Goal: Task Accomplishment & Management: Use online tool/utility

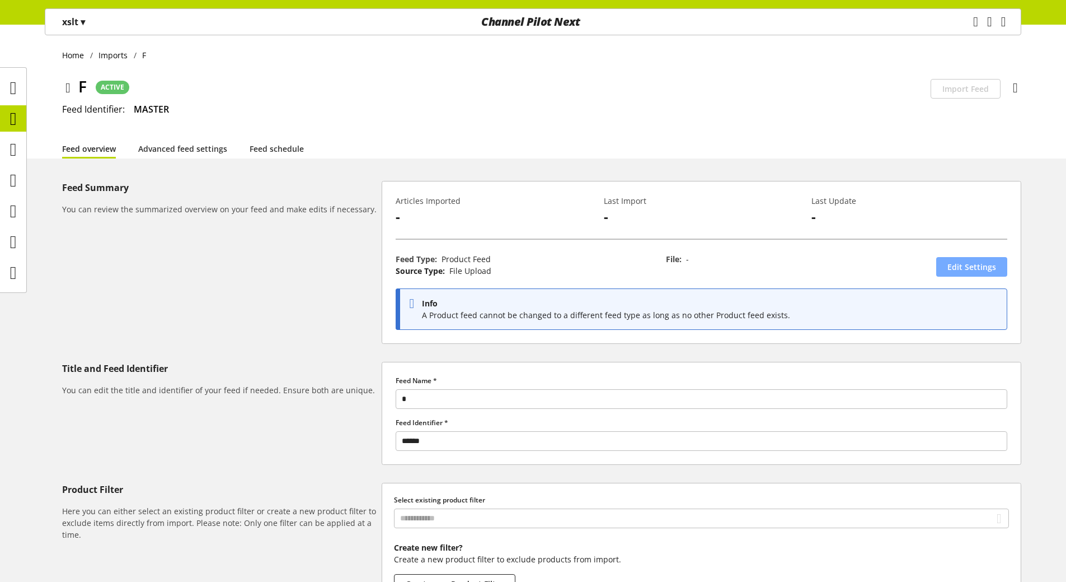
click at [984, 268] on span "Edit Settings" at bounding box center [972, 267] width 49 height 12
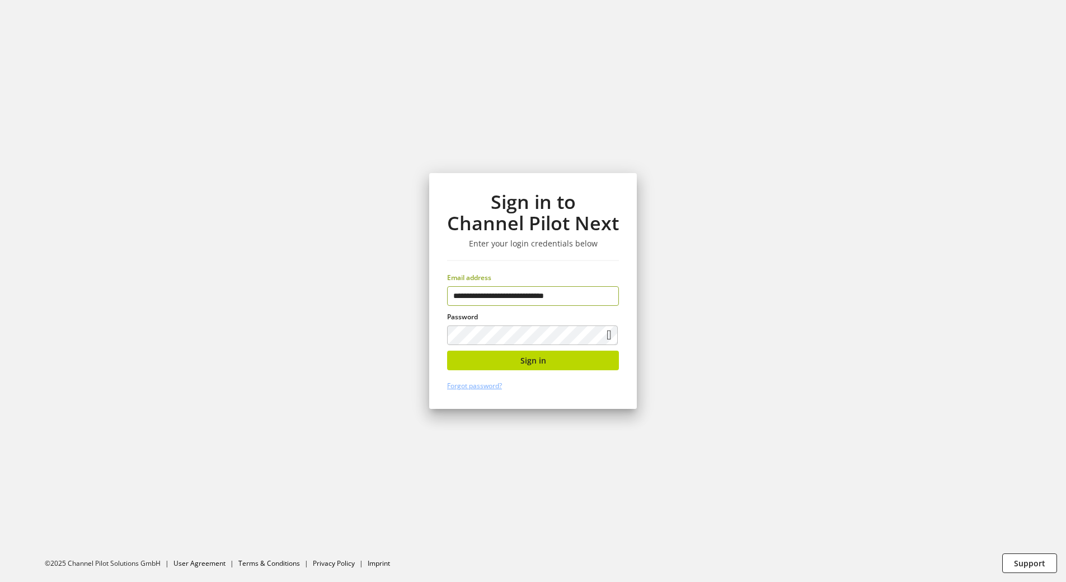
type input "**********"
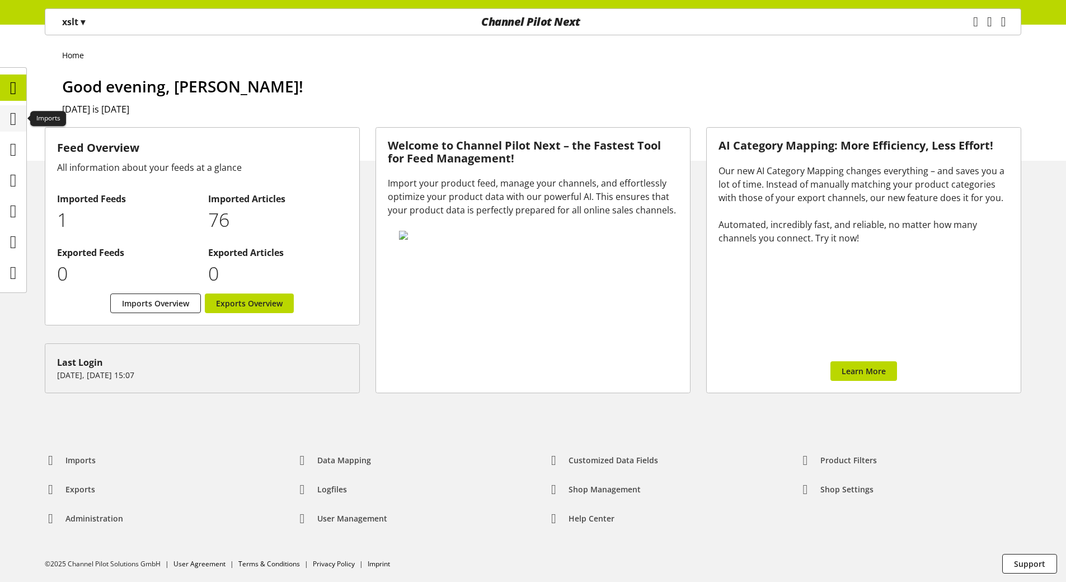
click at [8, 130] on div at bounding box center [13, 118] width 26 height 26
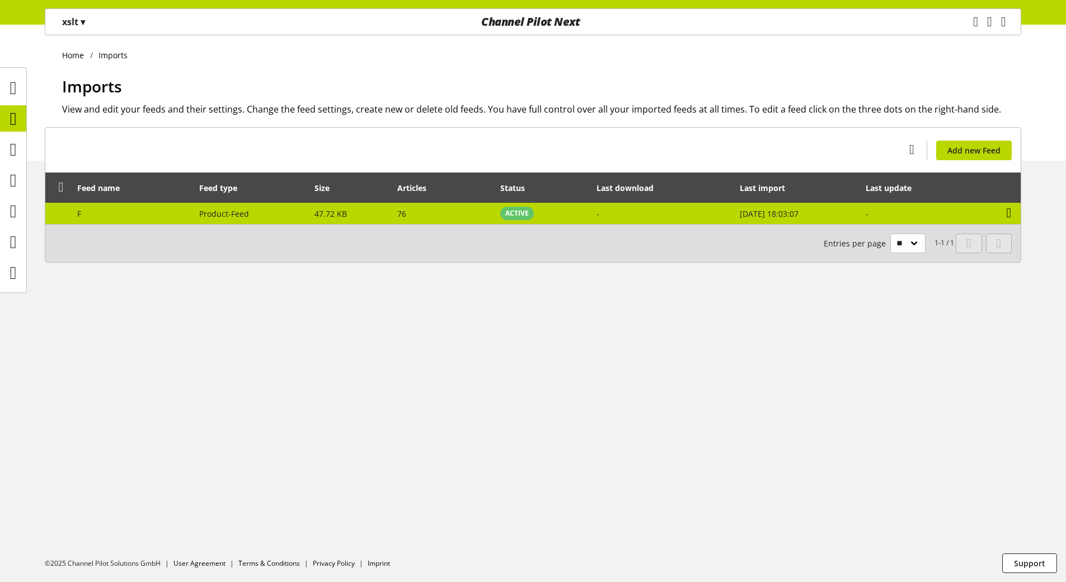
click at [1007, 214] on icon at bounding box center [1009, 213] width 5 height 20
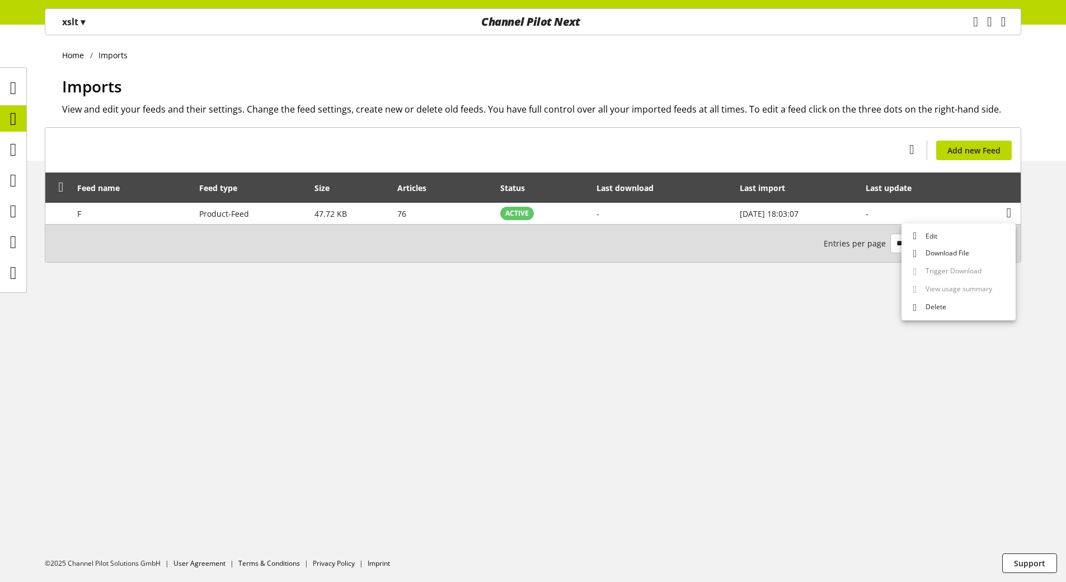
click at [633, 379] on div "Home Imports Imports View and edit your feeds and their settings. Change the fe…" at bounding box center [533, 303] width 1066 height 557
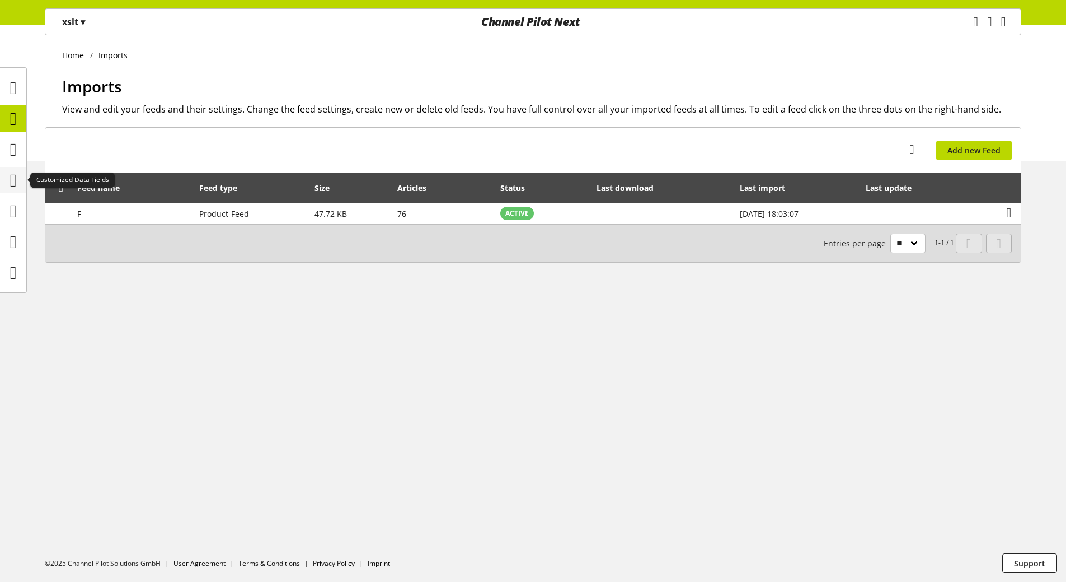
click at [24, 183] on div at bounding box center [13, 180] width 26 height 26
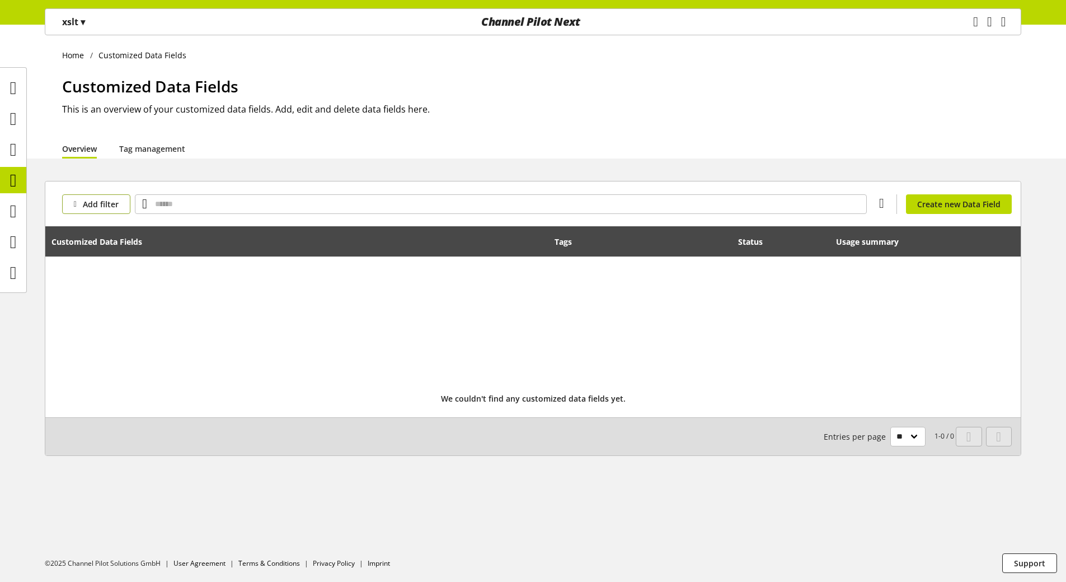
click at [96, 201] on span "Add filter" at bounding box center [101, 204] width 36 height 12
click at [267, 172] on div "Home Customized Data Fields Customized Data Fields This is an overview of your …" at bounding box center [533, 303] width 1066 height 557
click at [933, 190] on div "Add filter You don't have permission to create a data field. Create new Data Fi…" at bounding box center [533, 203] width 976 height 45
click at [956, 200] on span "Create new Data Field" at bounding box center [959, 204] width 83 height 12
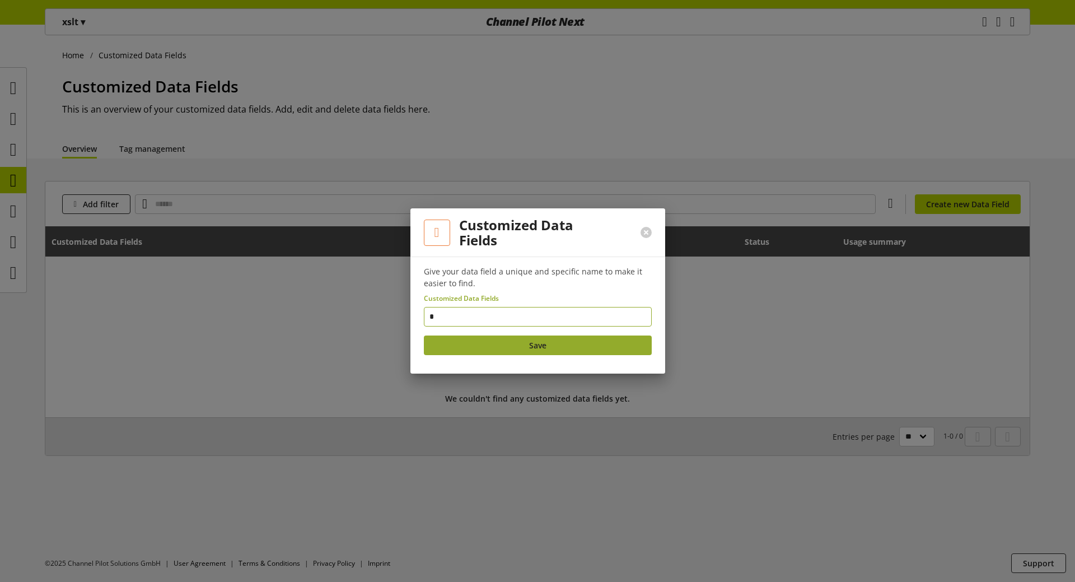
type input "*"
click at [571, 344] on button "Save" at bounding box center [538, 345] width 228 height 20
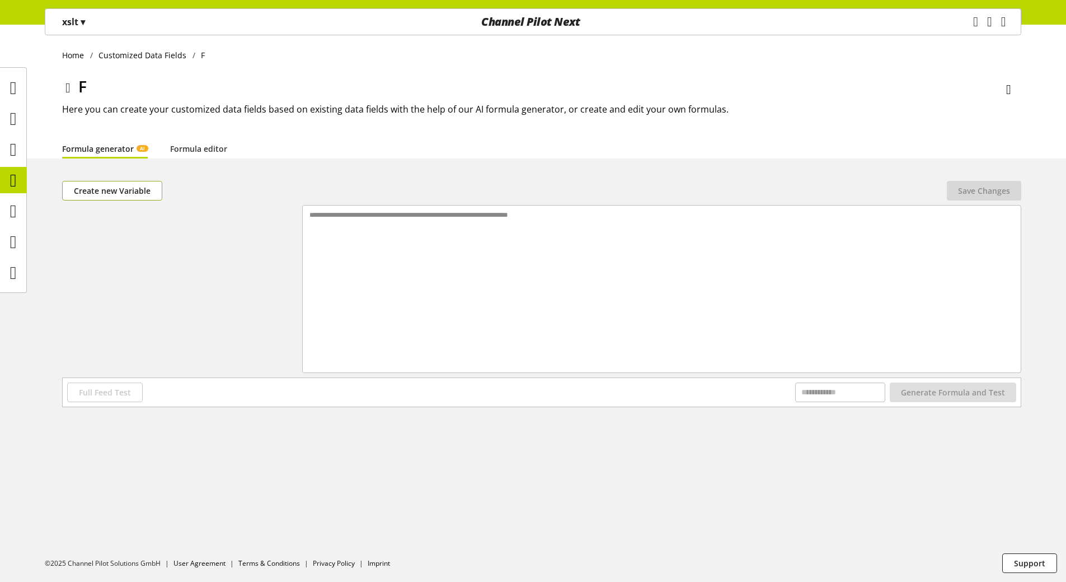
click at [115, 191] on span "Create new Variable" at bounding box center [112, 191] width 77 height 12
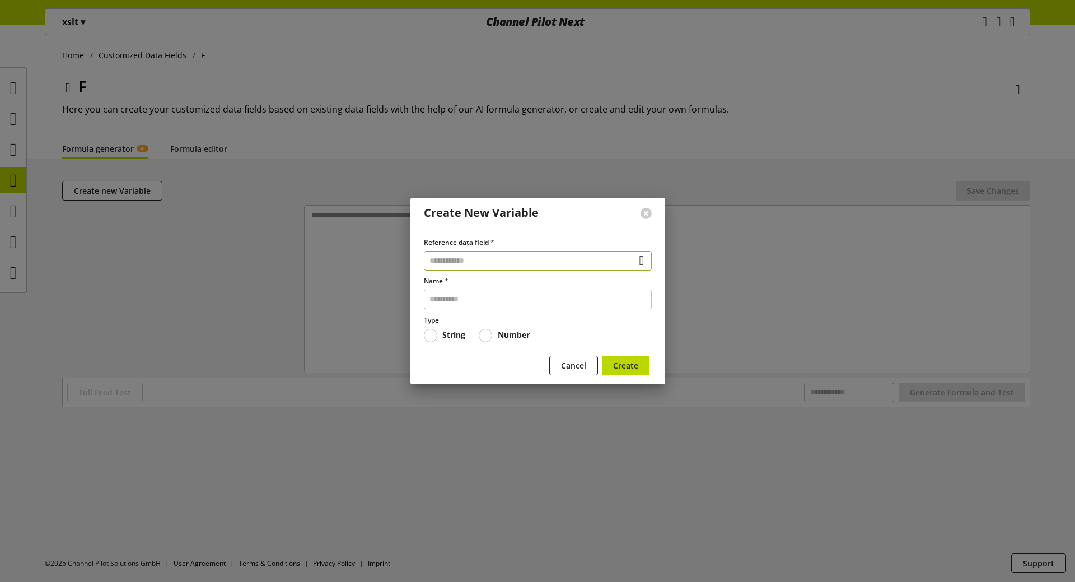
click at [465, 263] on input "text" at bounding box center [538, 261] width 228 height 20
click at [493, 313] on div "Unique article number 1" at bounding box center [537, 308] width 227 height 16
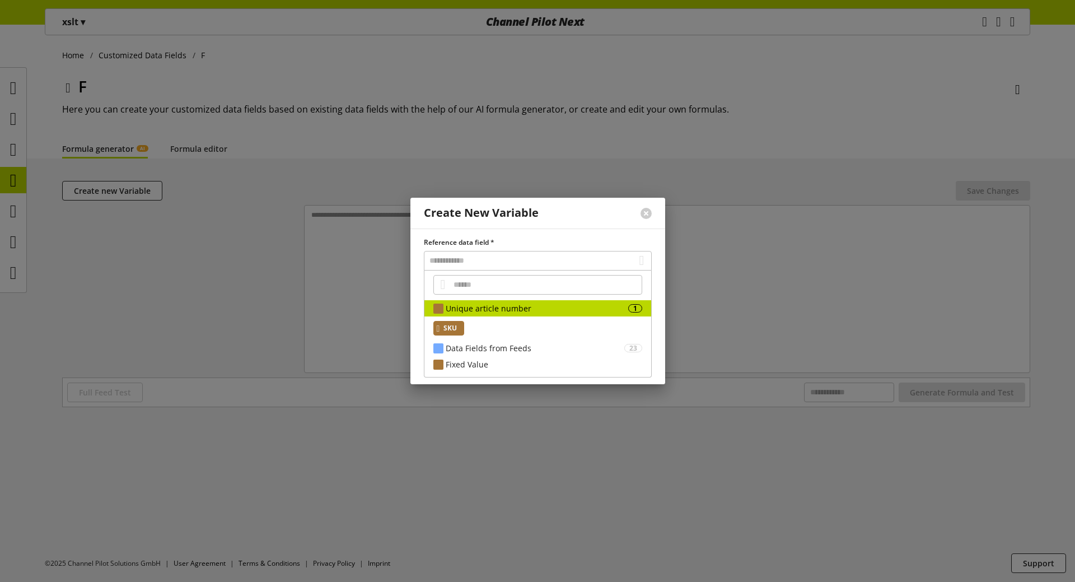
click at [451, 328] on span "SKU" at bounding box center [449, 327] width 13 height 13
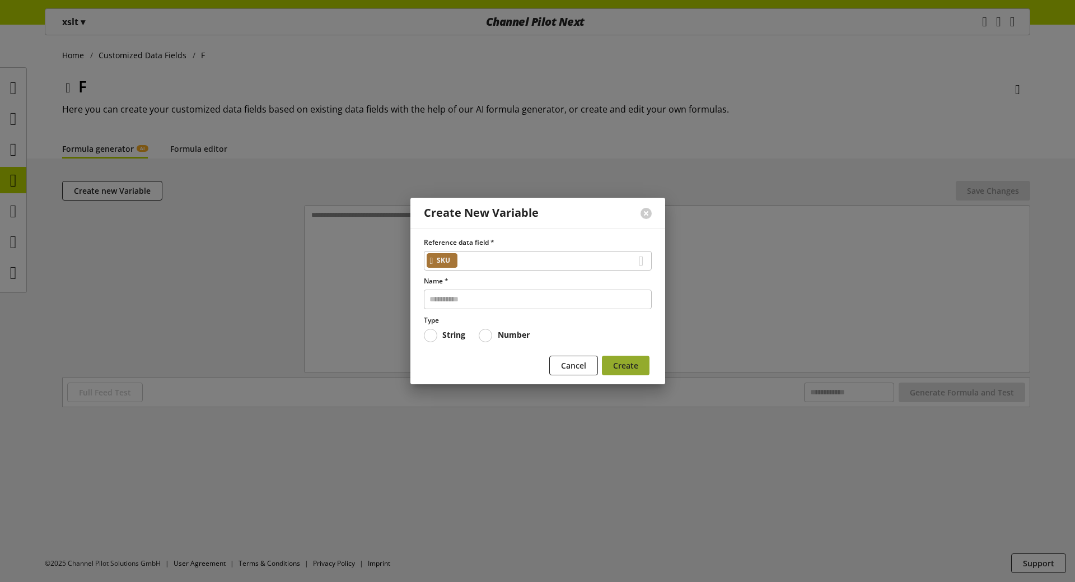
click at [615, 368] on span "Create" at bounding box center [625, 365] width 25 height 12
click at [508, 300] on input "text" at bounding box center [538, 299] width 228 height 20
type input "***"
click at [620, 366] on span "Create" at bounding box center [625, 365] width 25 height 12
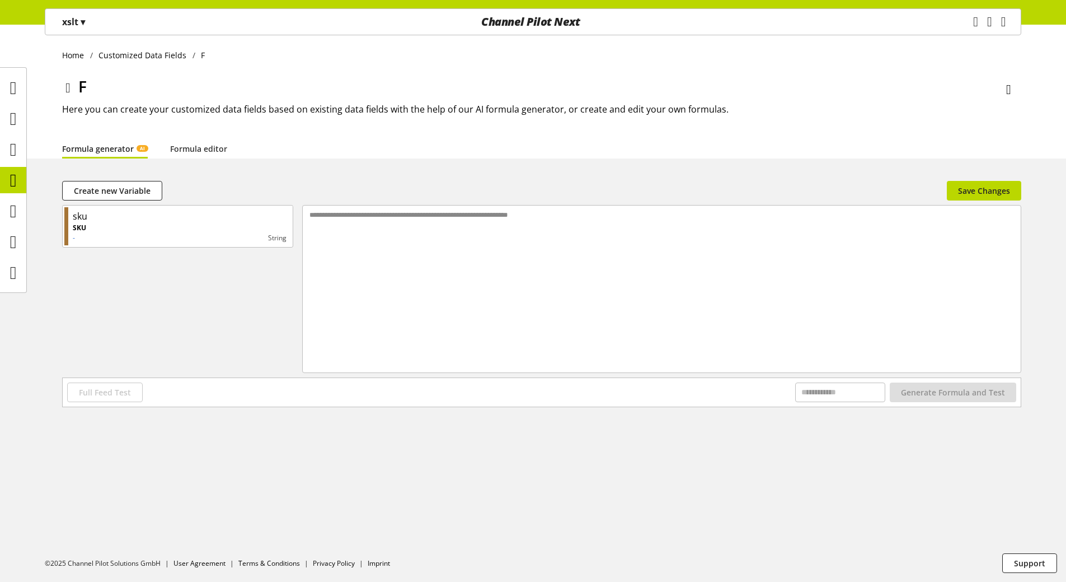
click at [434, 305] on div "**********" at bounding box center [662, 274] width 719 height 139
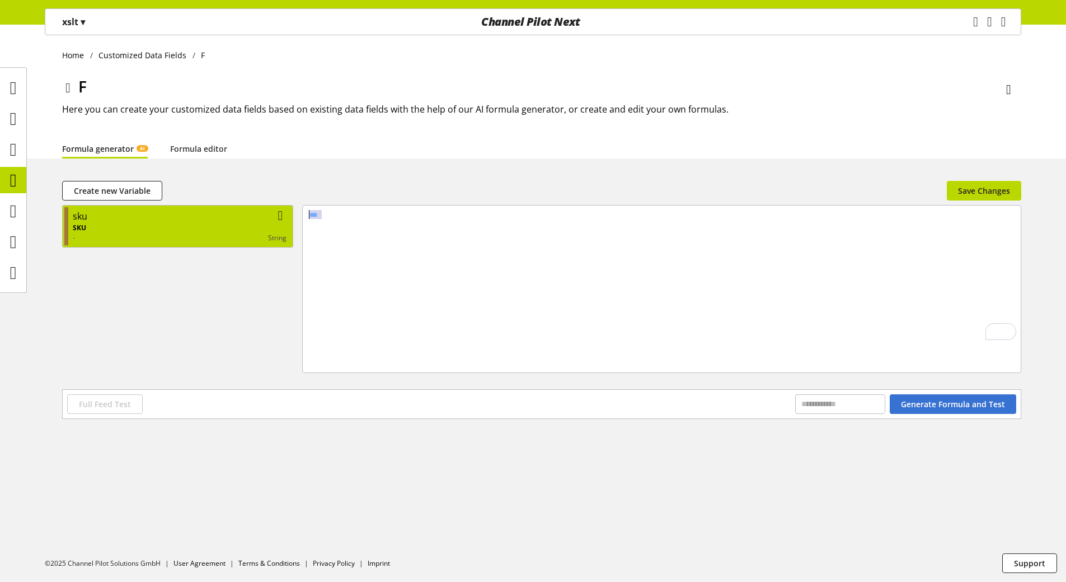
drag, startPoint x: 365, startPoint y: 214, endPoint x: 268, endPoint y: 214, distance: 97.4
click at [268, 214] on div "sku SKU - string 09 01 › ***" at bounding box center [542, 291] width 960 height 172
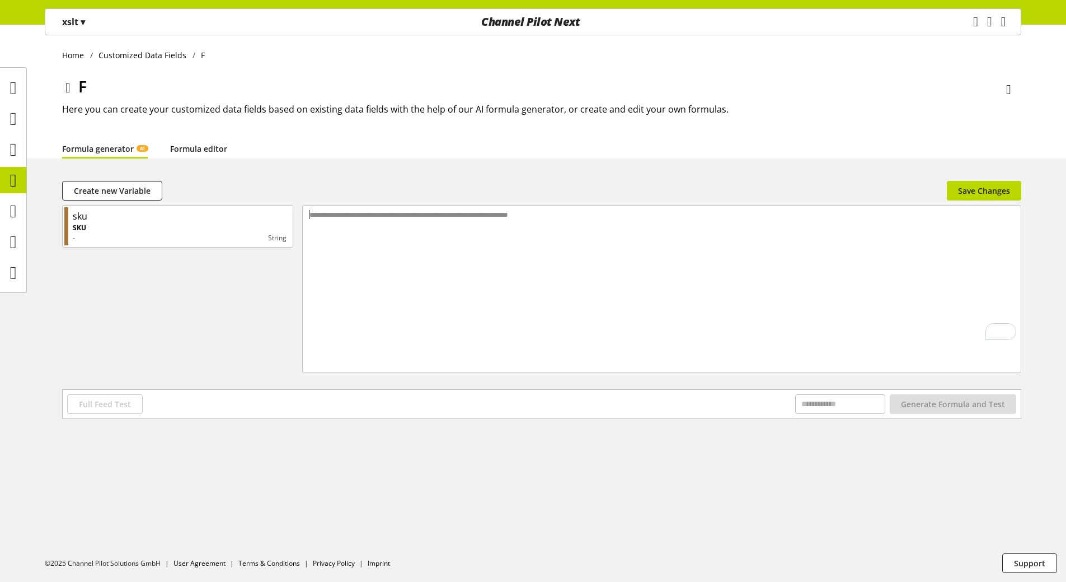
click at [170, 149] on link "Formula editor" at bounding box center [198, 149] width 57 height 12
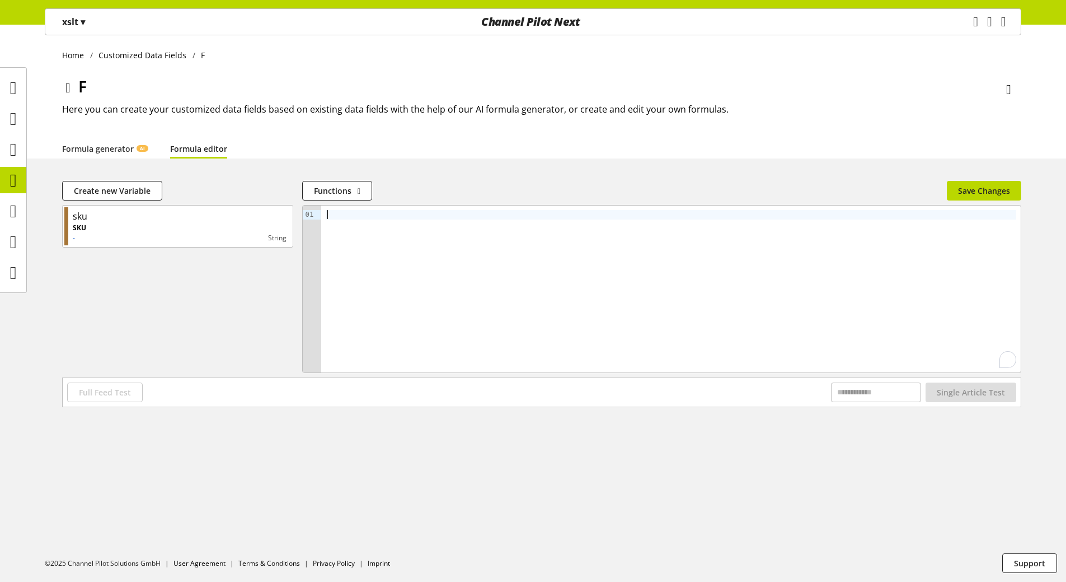
click at [388, 250] on div "To enrich screen reader interactions, please activate Accessibility in Grammarl…" at bounding box center [671, 288] width 700 height 167
click at [959, 391] on span "Single Article Test" at bounding box center [971, 392] width 68 height 12
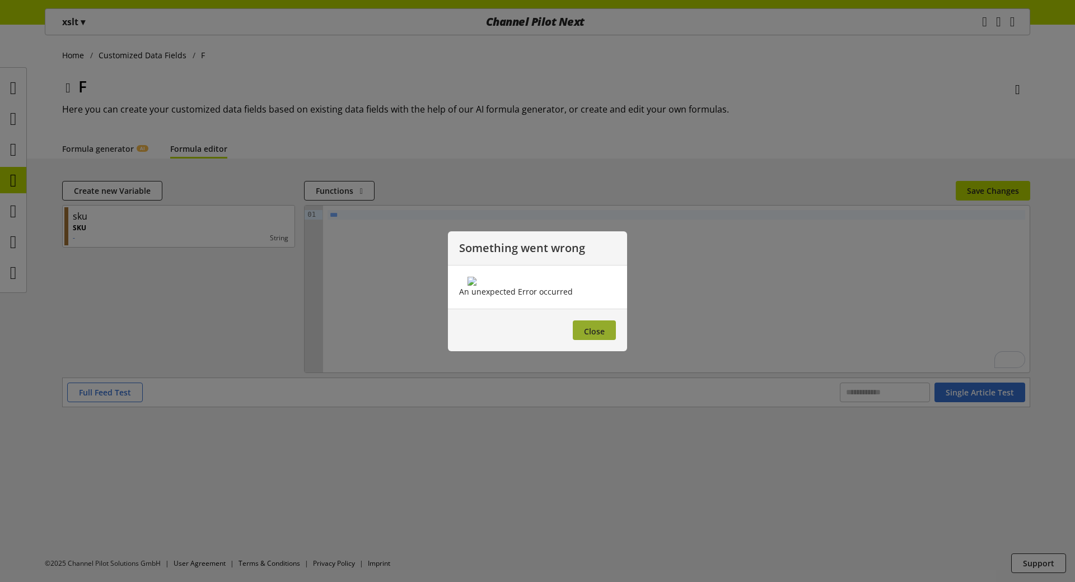
click at [605, 340] on button "Close" at bounding box center [594, 330] width 43 height 20
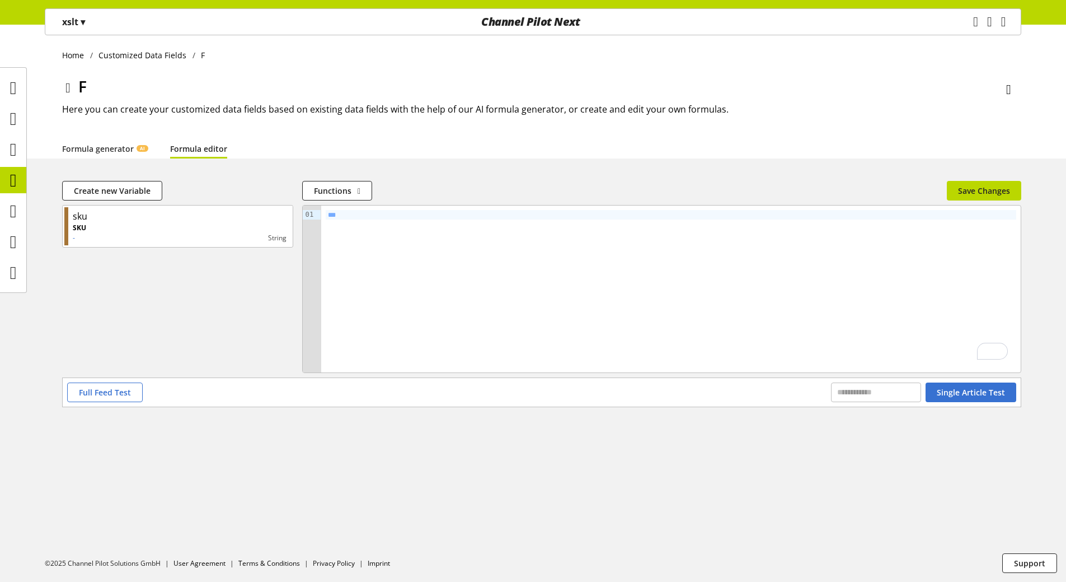
click at [497, 252] on div "***" at bounding box center [671, 288] width 700 height 167
click at [951, 397] on span "Single Article Test" at bounding box center [971, 392] width 68 height 12
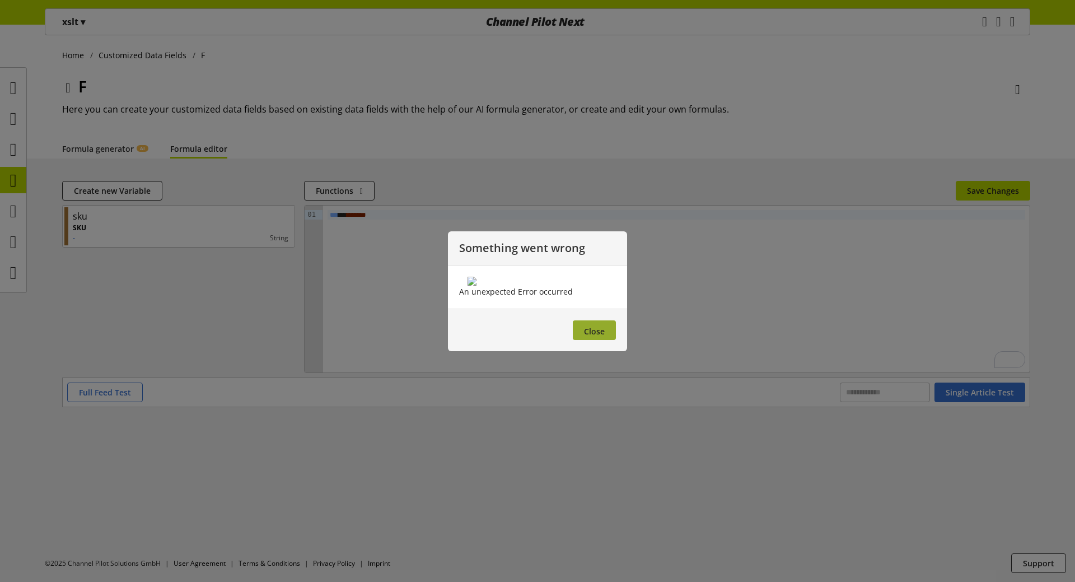
click at [581, 340] on button "Close" at bounding box center [594, 330] width 43 height 20
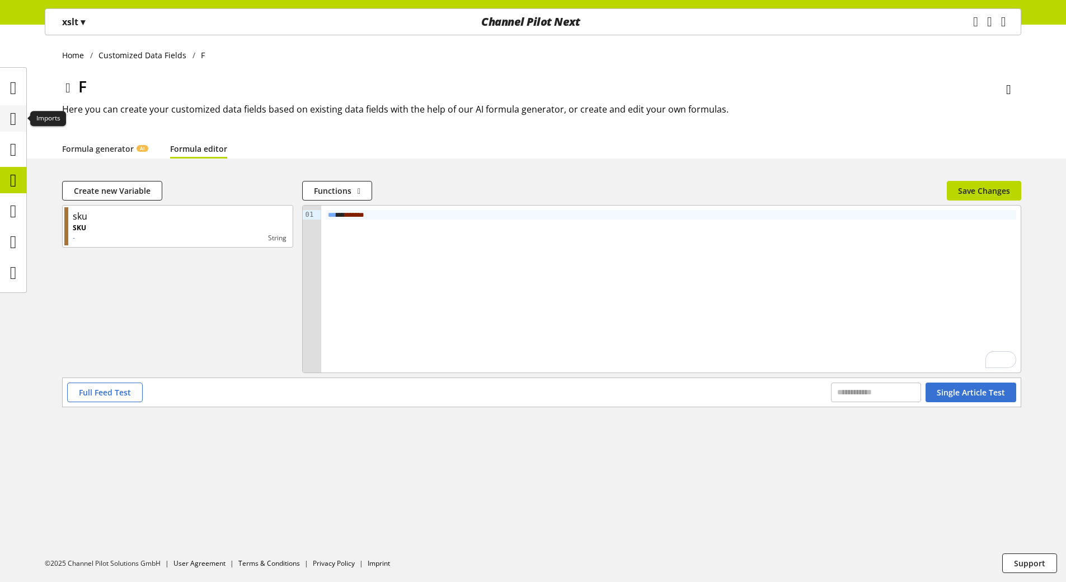
click at [12, 118] on icon at bounding box center [13, 118] width 7 height 22
